Goal: Transaction & Acquisition: Book appointment/travel/reservation

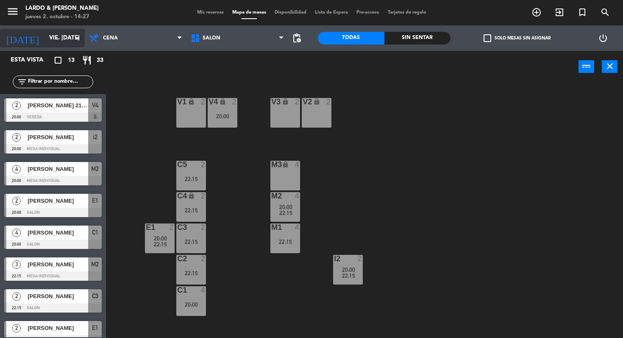
click at [70, 38] on input "vie. [DATE]" at bounding box center [83, 38] width 76 height 15
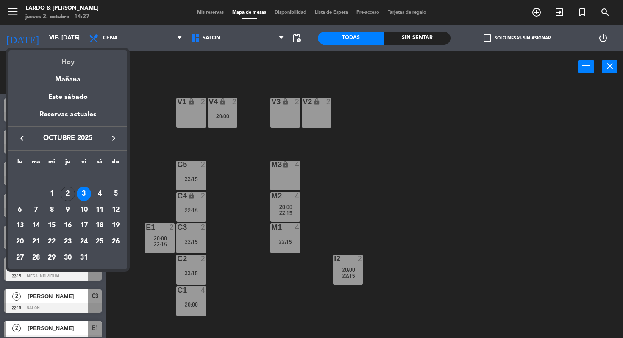
click at [78, 62] on div "Hoy" at bounding box center [67, 58] width 119 height 17
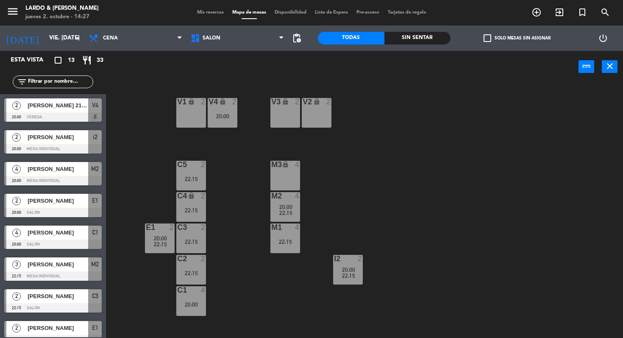
type input "[DEMOGRAPHIC_DATA] [DATE]"
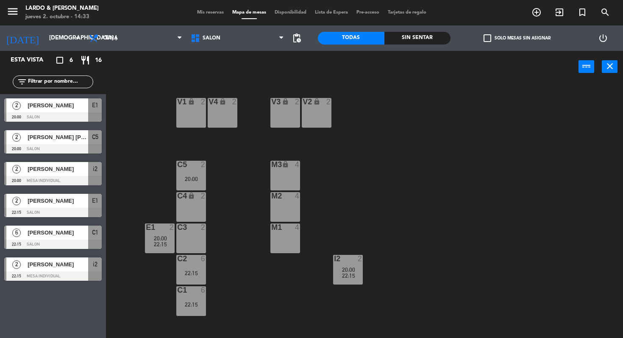
click at [203, 115] on div "V1 lock 2" at bounding box center [191, 113] width 30 height 30
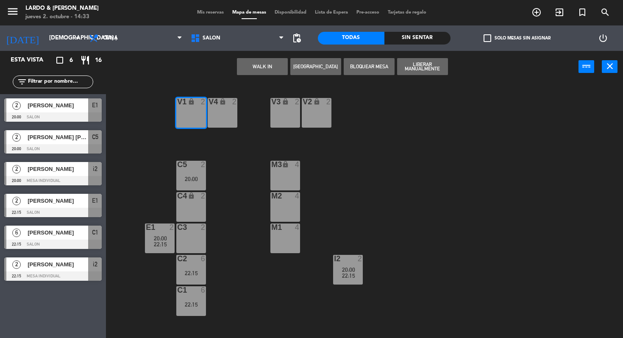
click at [231, 116] on div "V4 lock 2" at bounding box center [223, 113] width 30 height 30
click at [313, 68] on button "[GEOGRAPHIC_DATA]" at bounding box center [315, 66] width 51 height 17
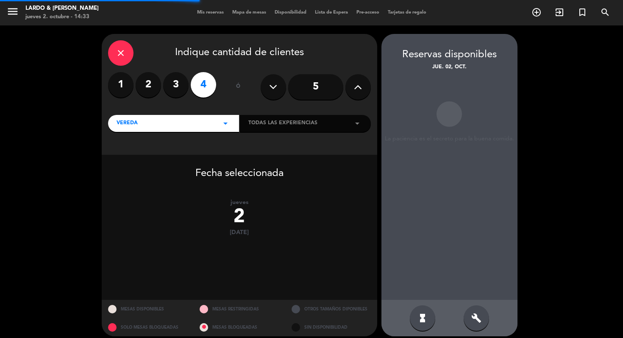
click at [306, 78] on input "5" at bounding box center [315, 86] width 55 height 25
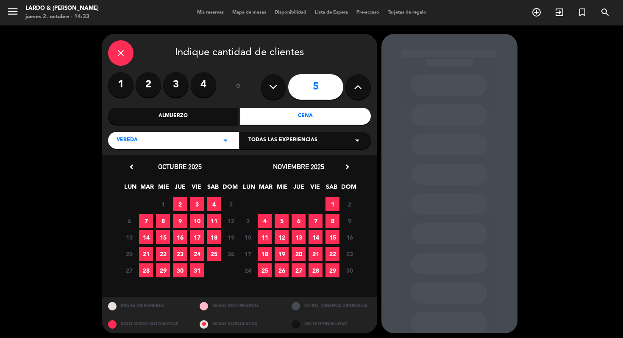
click at [183, 200] on span "2" at bounding box center [180, 204] width 14 height 14
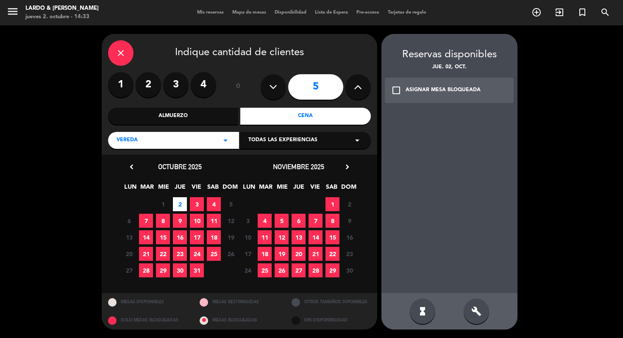
click at [417, 98] on div "check_box_outline_blank ASIGNAR MESA BLOQUEADA" at bounding box center [449, 90] width 129 height 25
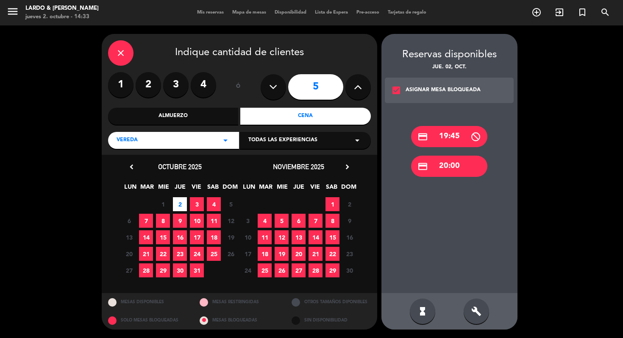
click at [457, 169] on div "credit_card 20:00" at bounding box center [449, 165] width 76 height 21
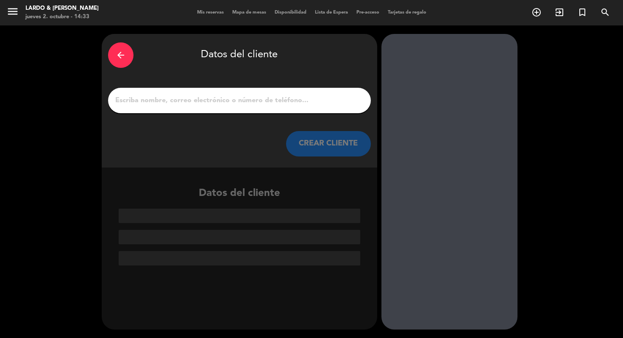
click at [245, 95] on input "1" at bounding box center [239, 100] width 250 height 12
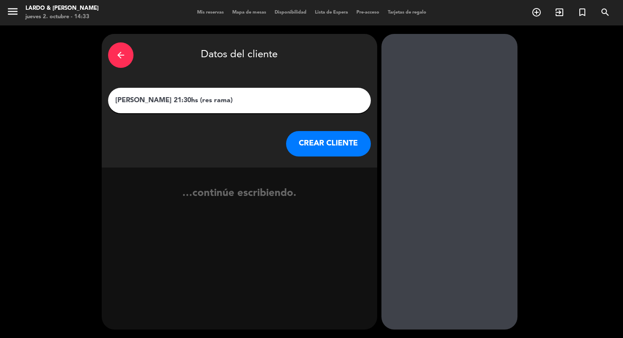
type input "[PERSON_NAME] 21:30hs (res rama)"
click at [347, 124] on div "arrow_back Datos del cliente [PERSON_NAME] 21:30hs (res rama) CREAR CLIENTE" at bounding box center [239, 100] width 275 height 133
click at [339, 138] on button "CREAR CLIENTE" at bounding box center [328, 143] width 85 height 25
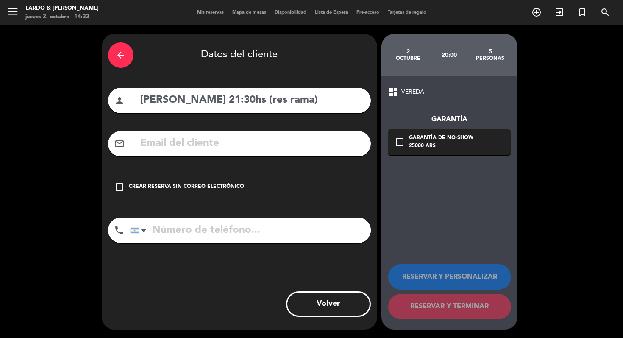
click at [217, 181] on div "check_box_outline_blank Crear reserva sin correo electrónico" at bounding box center [239, 186] width 263 height 25
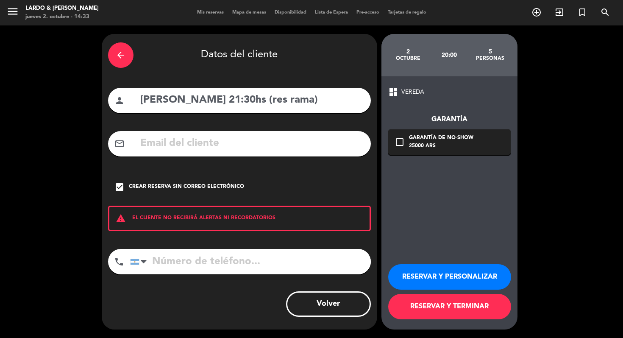
click at [411, 302] on button "RESERVAR Y TERMINAR" at bounding box center [449, 306] width 123 height 25
